Goal: Information Seeking & Learning: Learn about a topic

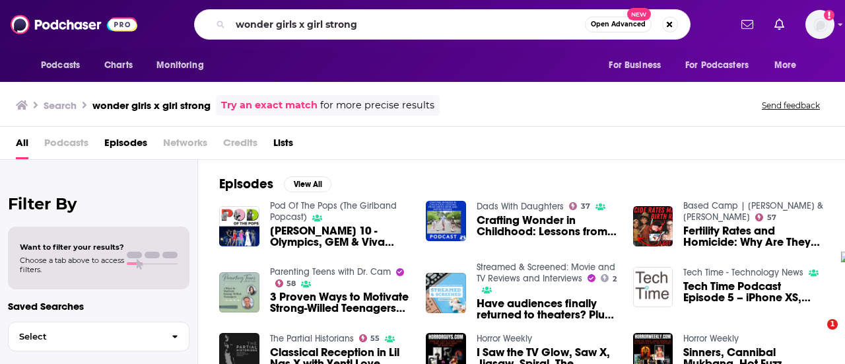
click at [335, 22] on input "wonder girls x girl strong" at bounding box center [407, 24] width 355 height 21
click at [335, 21] on input "wonder girls x girl strong" at bounding box center [407, 24] width 355 height 21
type input "street [DEMOGRAPHIC_DATA]"
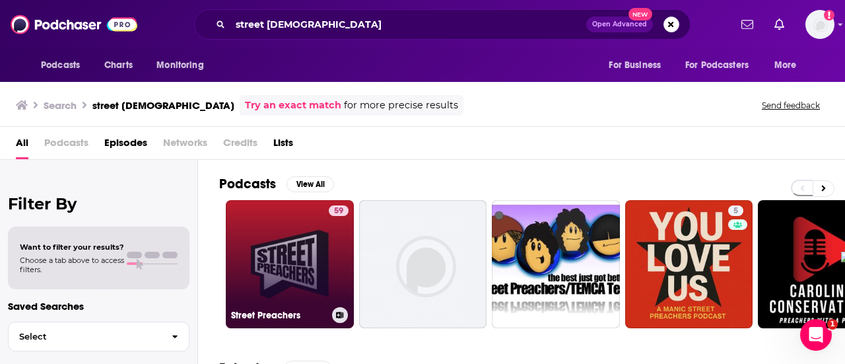
click at [294, 267] on link "59 Street Preachers" at bounding box center [290, 264] width 128 height 128
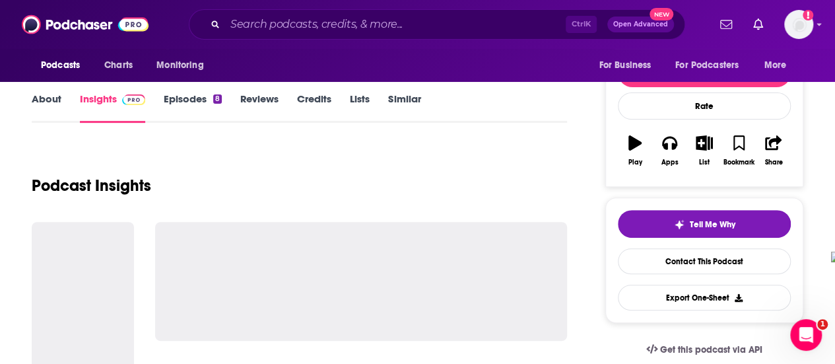
scroll to position [198, 0]
